Goal: Task Accomplishment & Management: Manage account settings

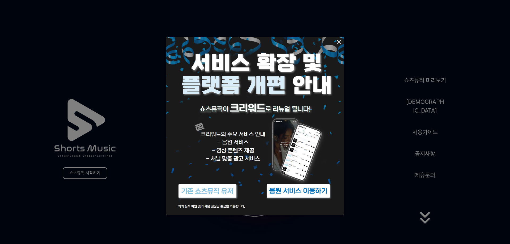
click at [223, 192] on img at bounding box center [207, 191] width 66 height 20
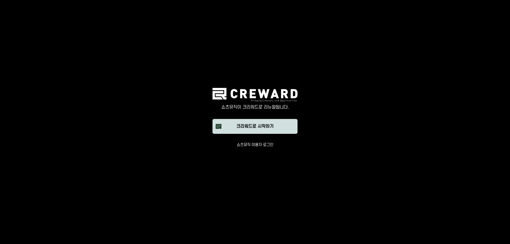
click at [245, 129] on div "크리워드로 시작하기" at bounding box center [255, 126] width 37 height 6
